Goal: Navigation & Orientation: Find specific page/section

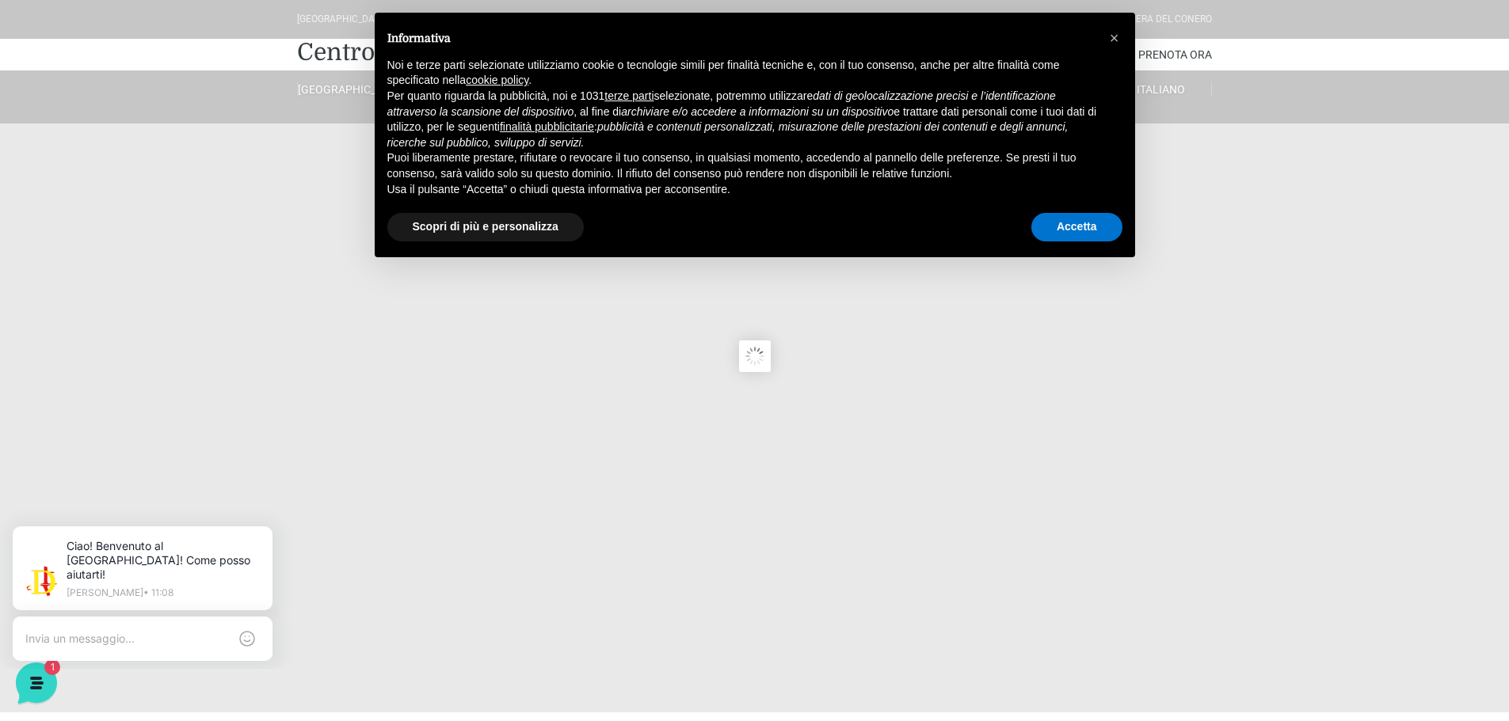
click at [1069, 242] on div "Accetta" at bounding box center [1076, 227] width 91 height 35
click at [1071, 230] on button "Accetta" at bounding box center [1076, 227] width 91 height 29
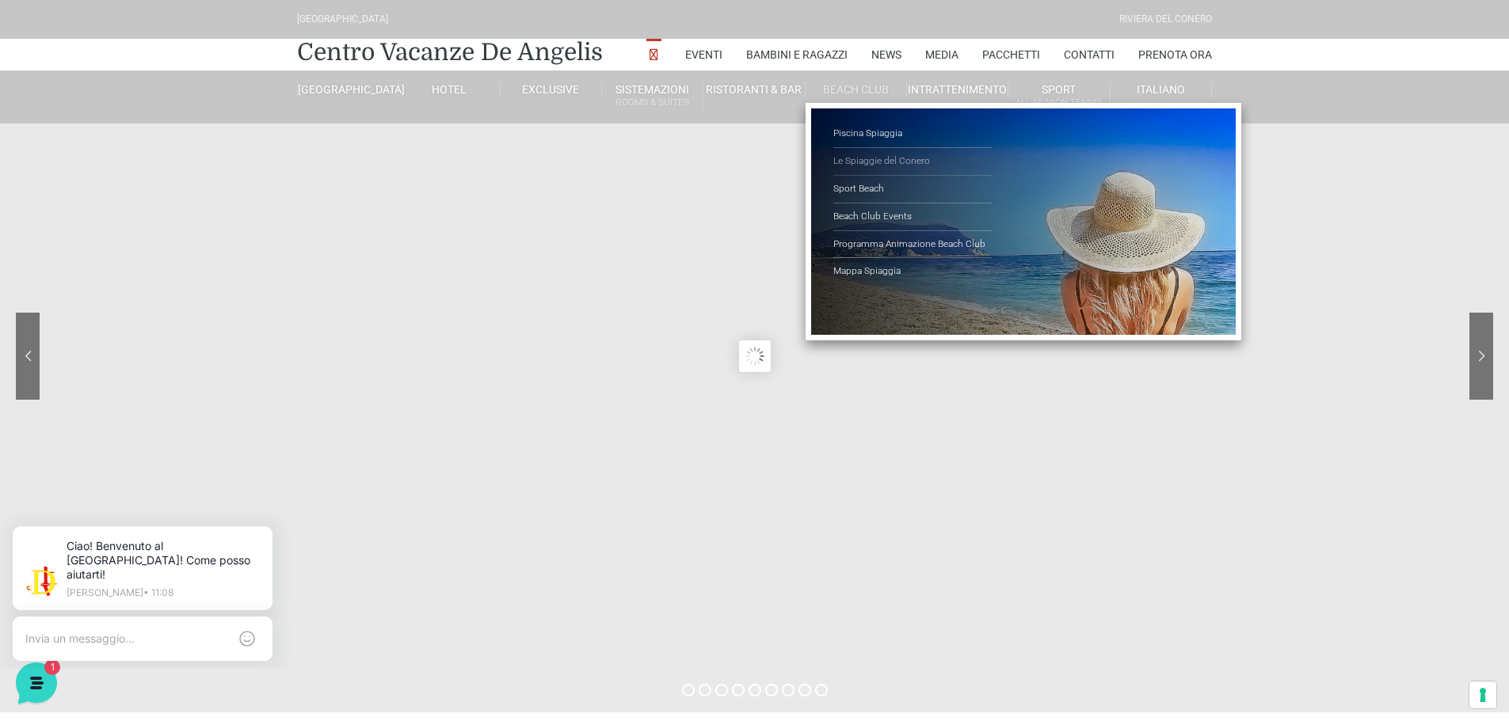
click at [866, 161] on link "Le Spiaggie del Conero" at bounding box center [912, 162] width 158 height 28
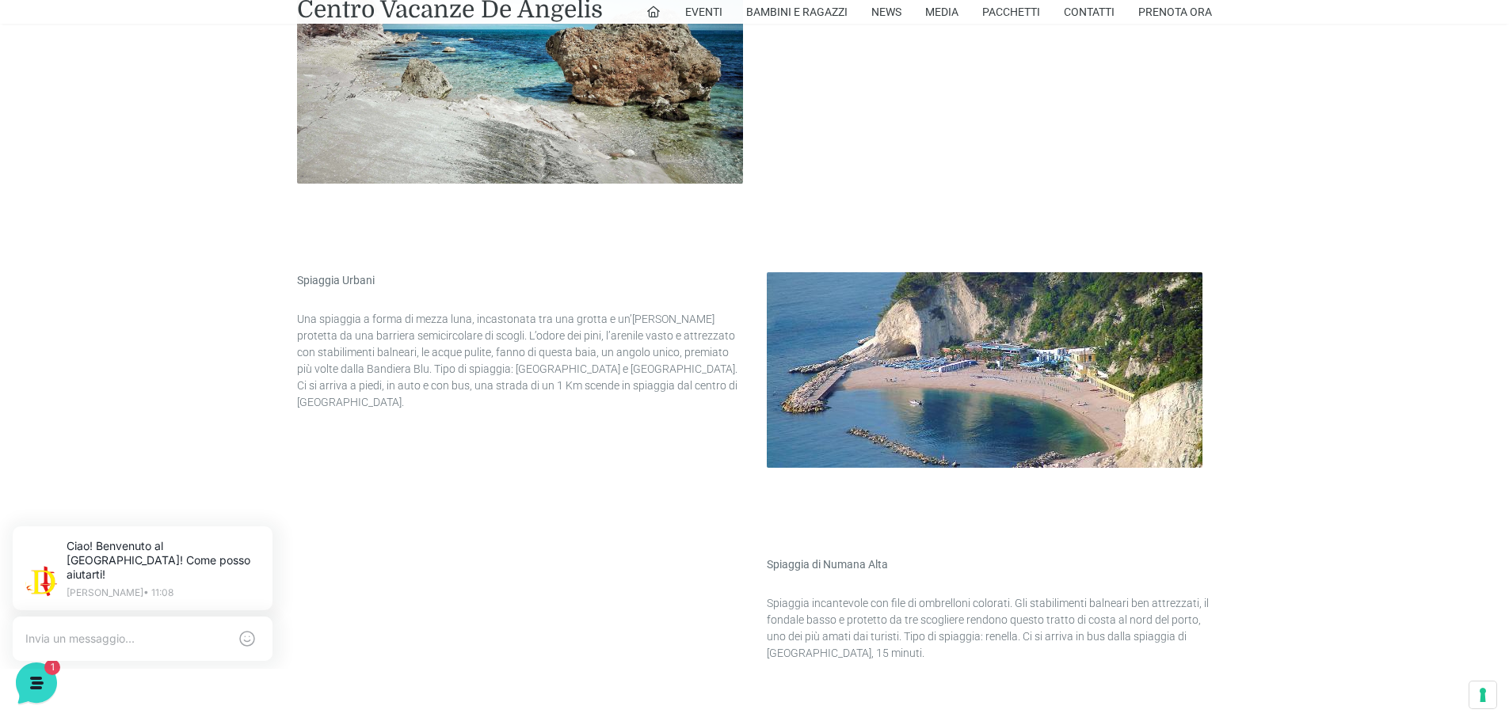
scroll to position [1822, 0]
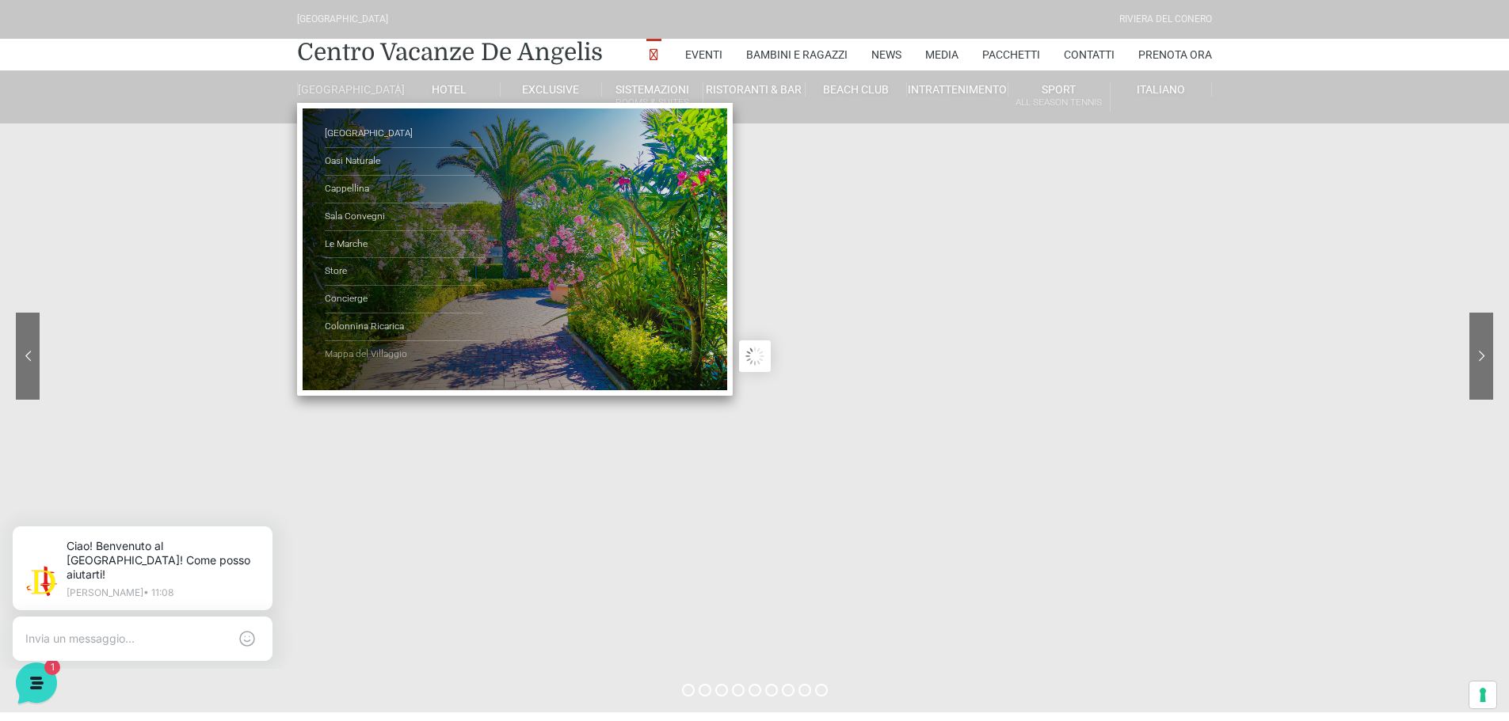
click at [360, 360] on link "Mappa del Villaggio" at bounding box center [404, 354] width 158 height 27
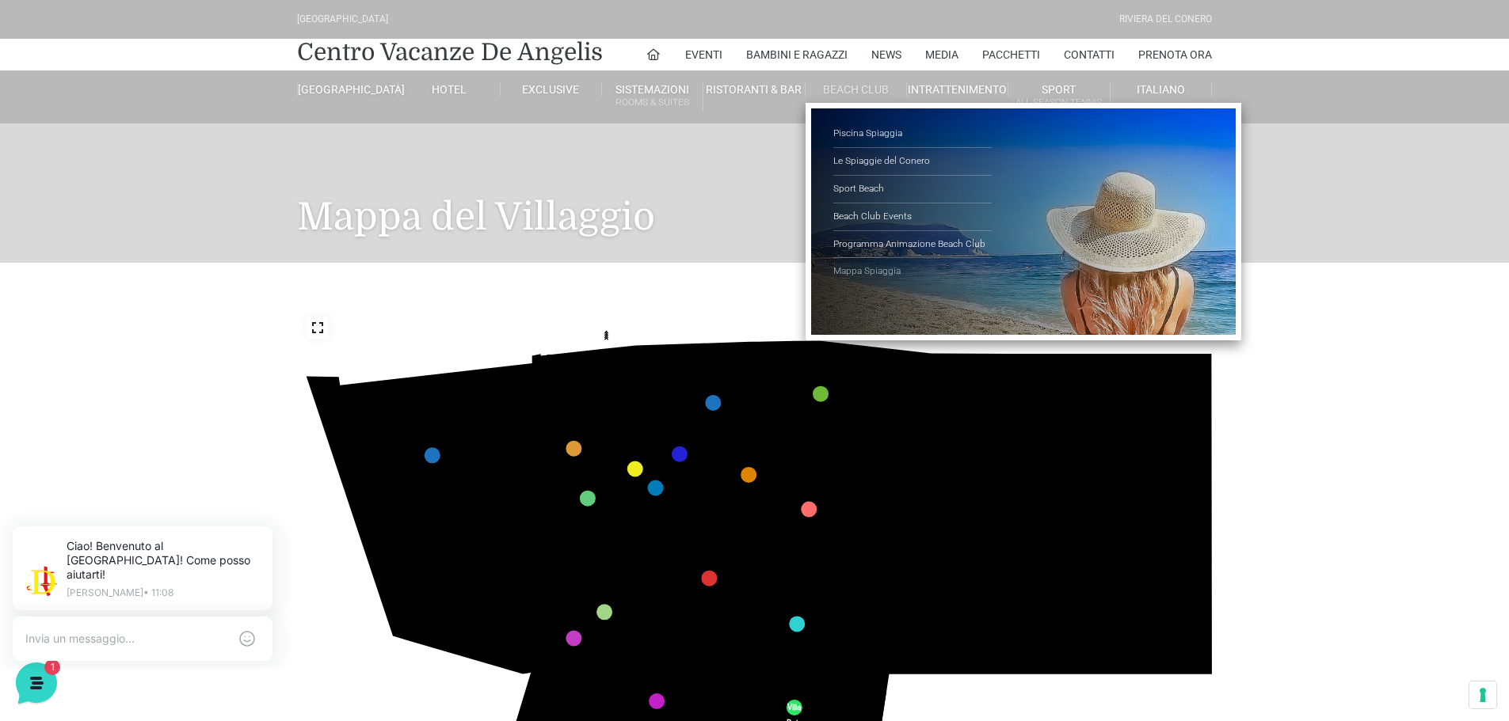
click at [864, 269] on link "Mappa Spiaggia" at bounding box center [912, 271] width 158 height 27
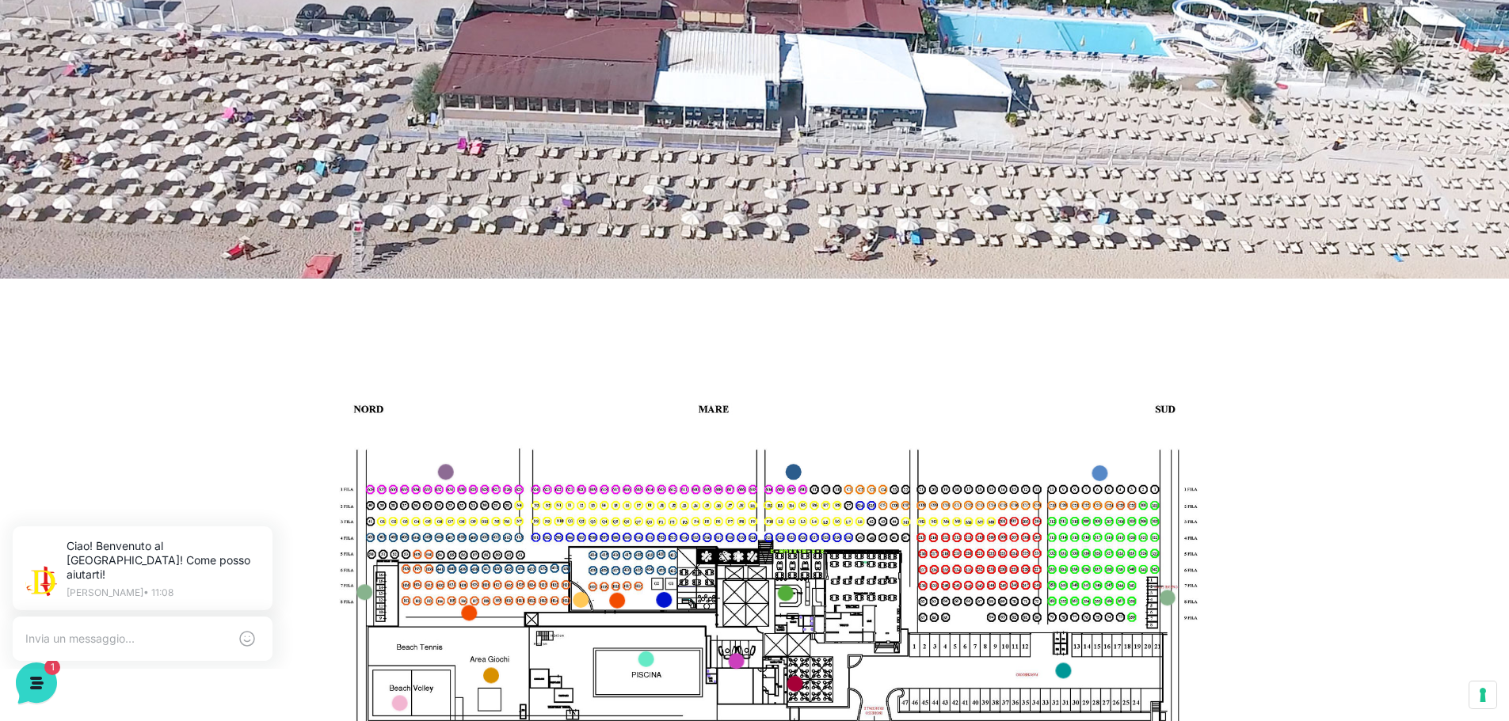
scroll to position [158, 0]
